Goal: Information Seeking & Learning: Understand process/instructions

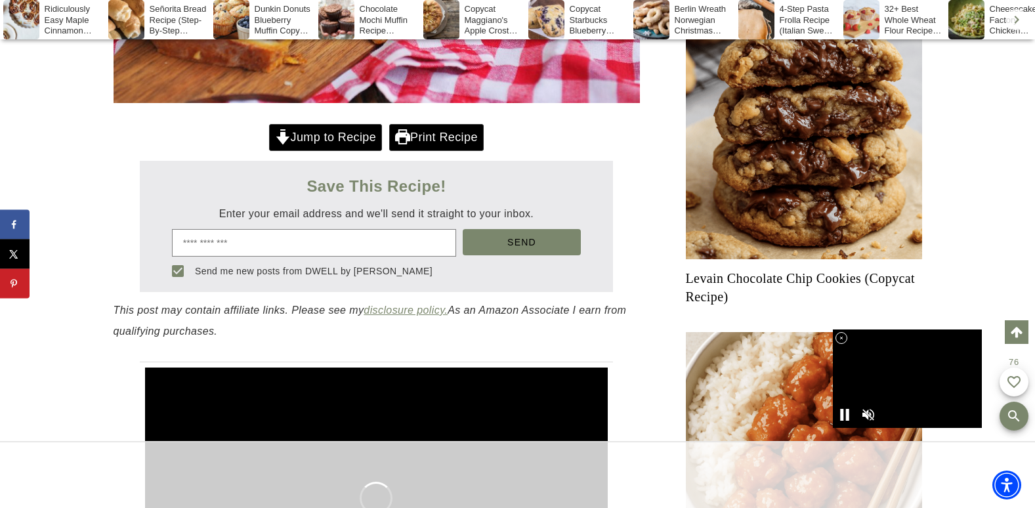
scroll to position [549, 0]
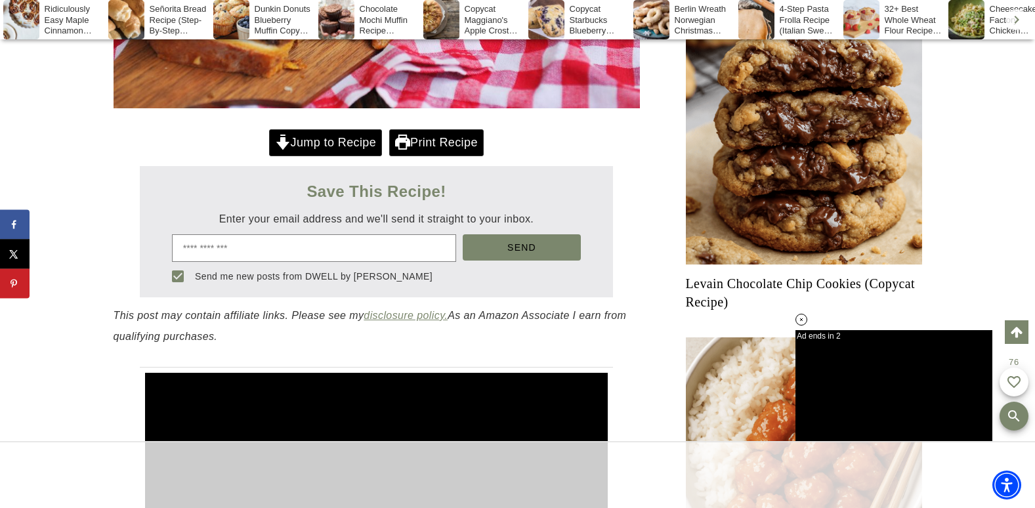
click at [333, 156] on link "Jump to Recipe" at bounding box center [325, 142] width 113 height 27
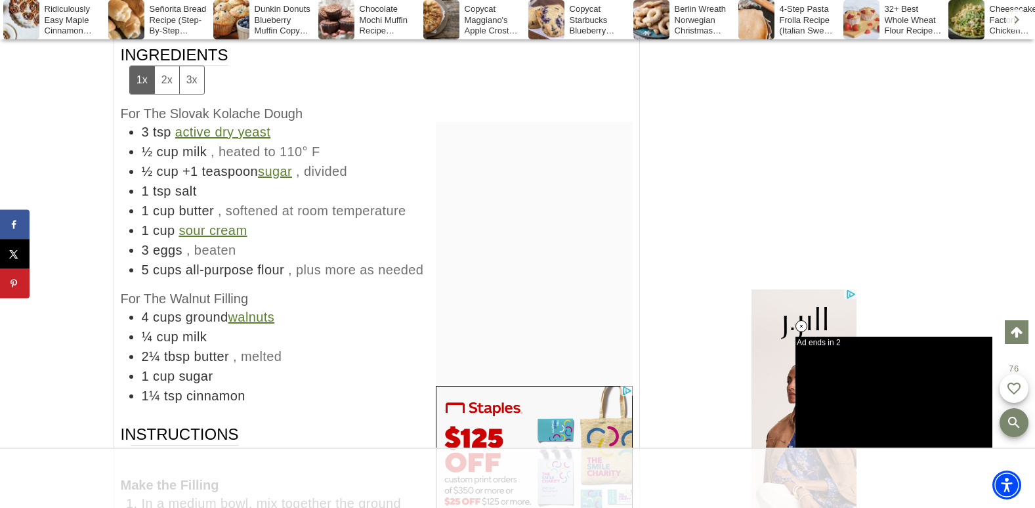
click at [333, 175] on span ", divided" at bounding box center [321, 171] width 51 height 14
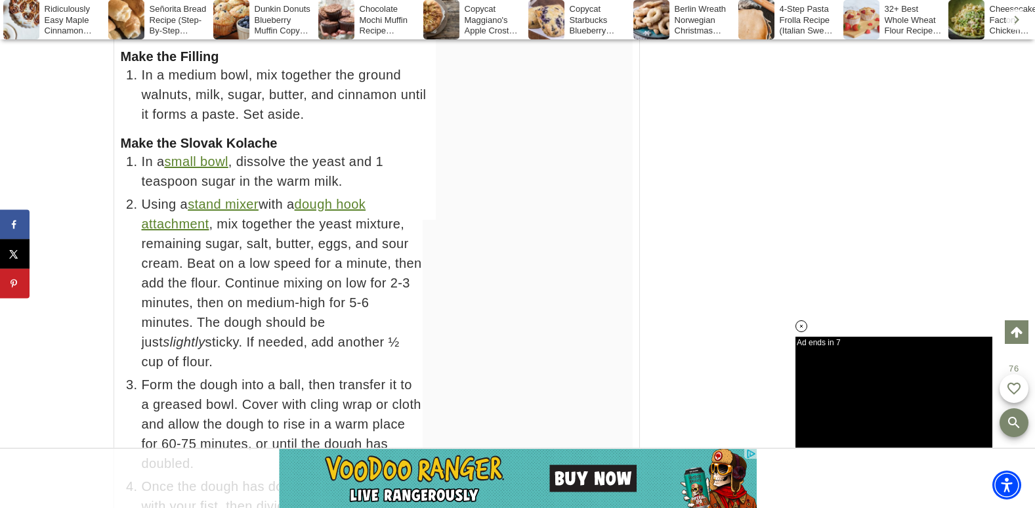
scroll to position [8106, 0]
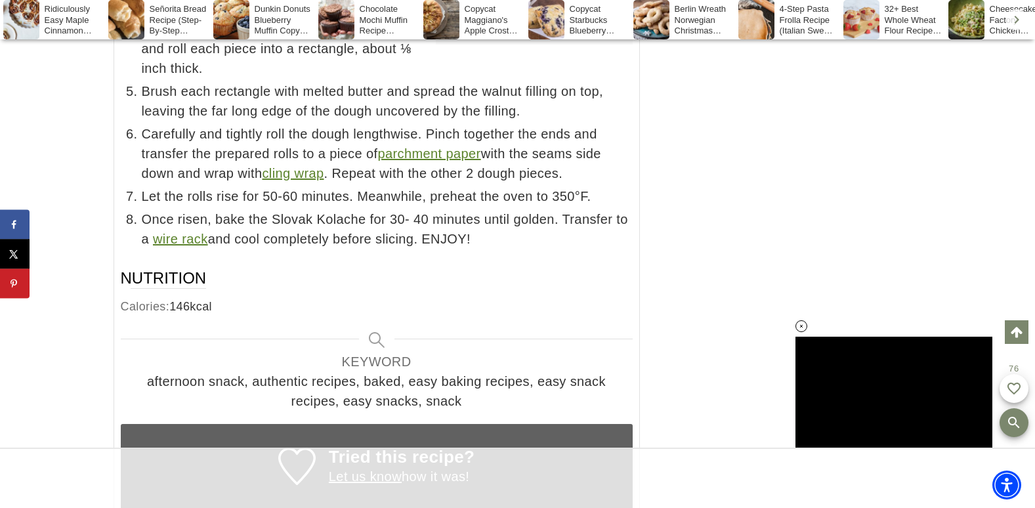
scroll to position [8506, 0]
